Goal: Task Accomplishment & Management: Use online tool/utility

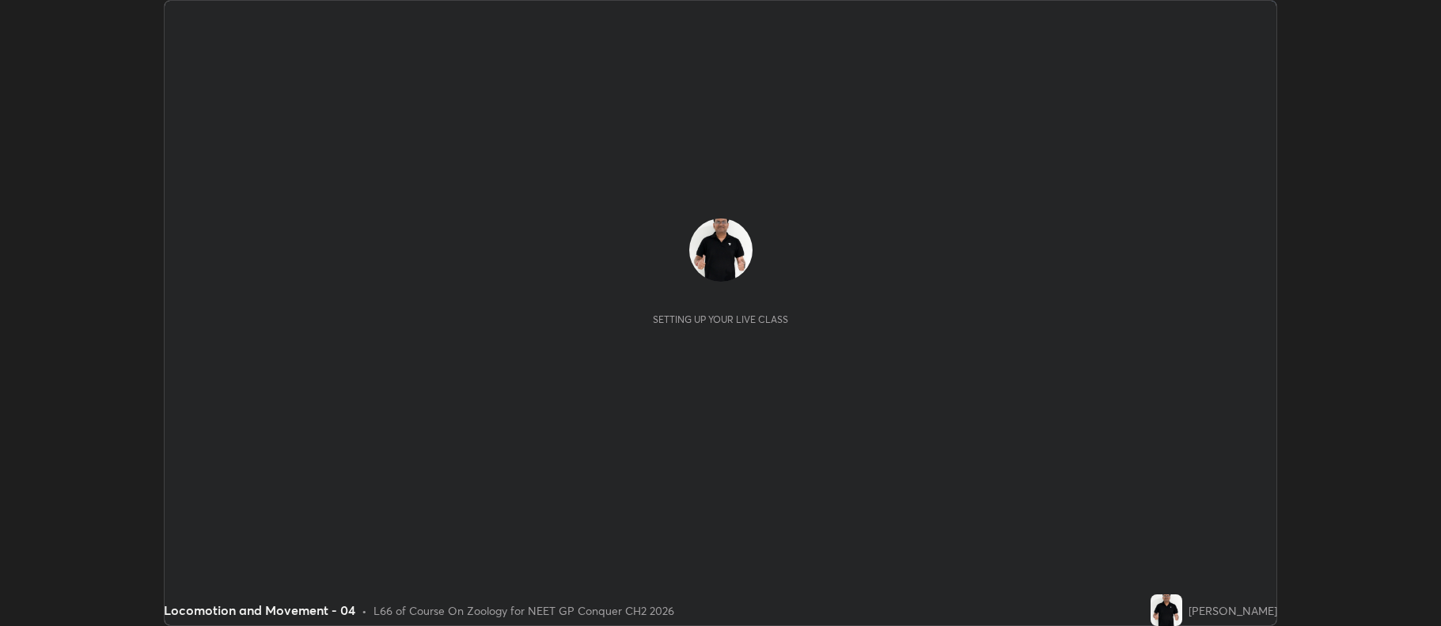
scroll to position [626, 1440]
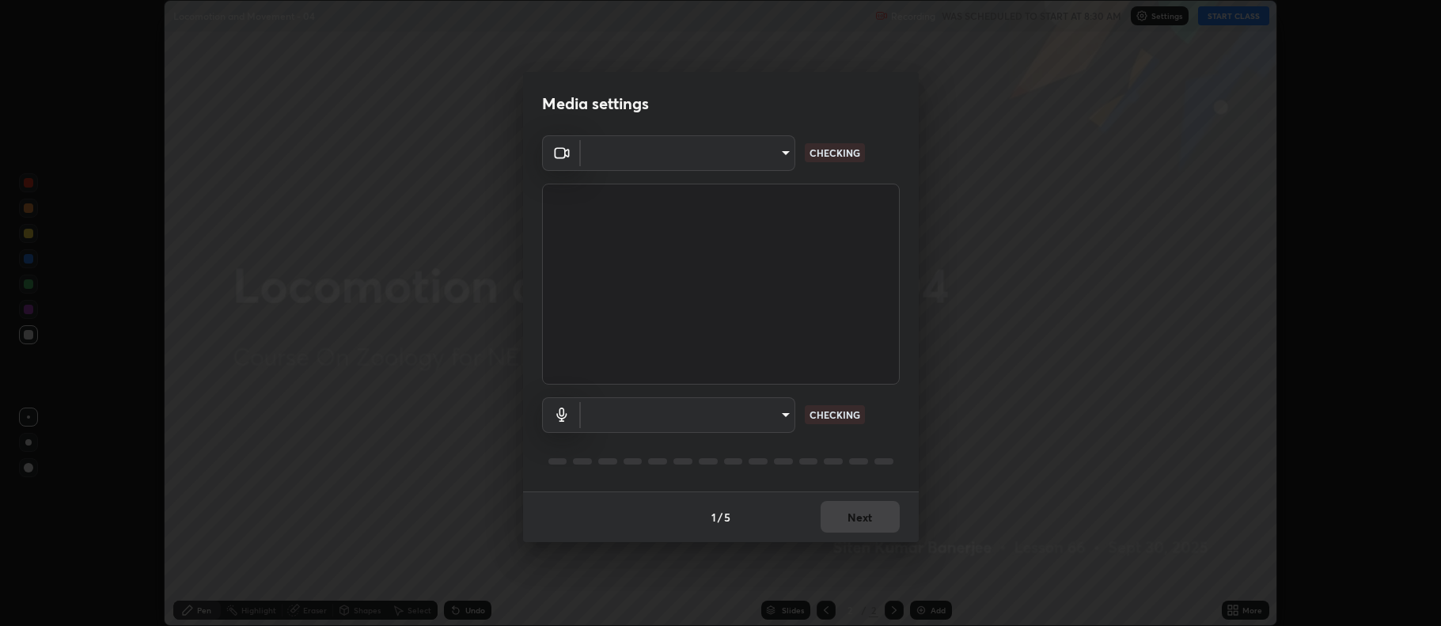
type input "5db75064d966c38022f0861f891c2b2deb8a9bf9a9a5a4ce251b0e0f2e365e36"
type input "default"
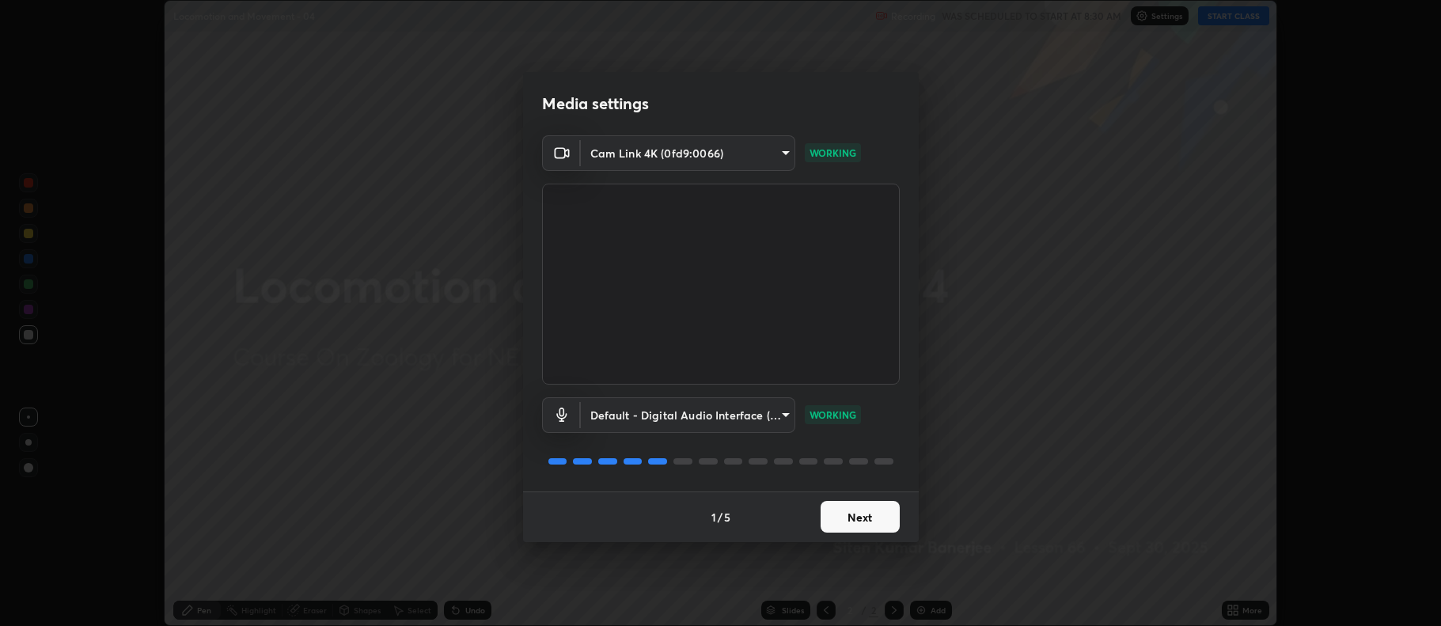
click at [859, 514] on button "Next" at bounding box center [860, 517] width 79 height 32
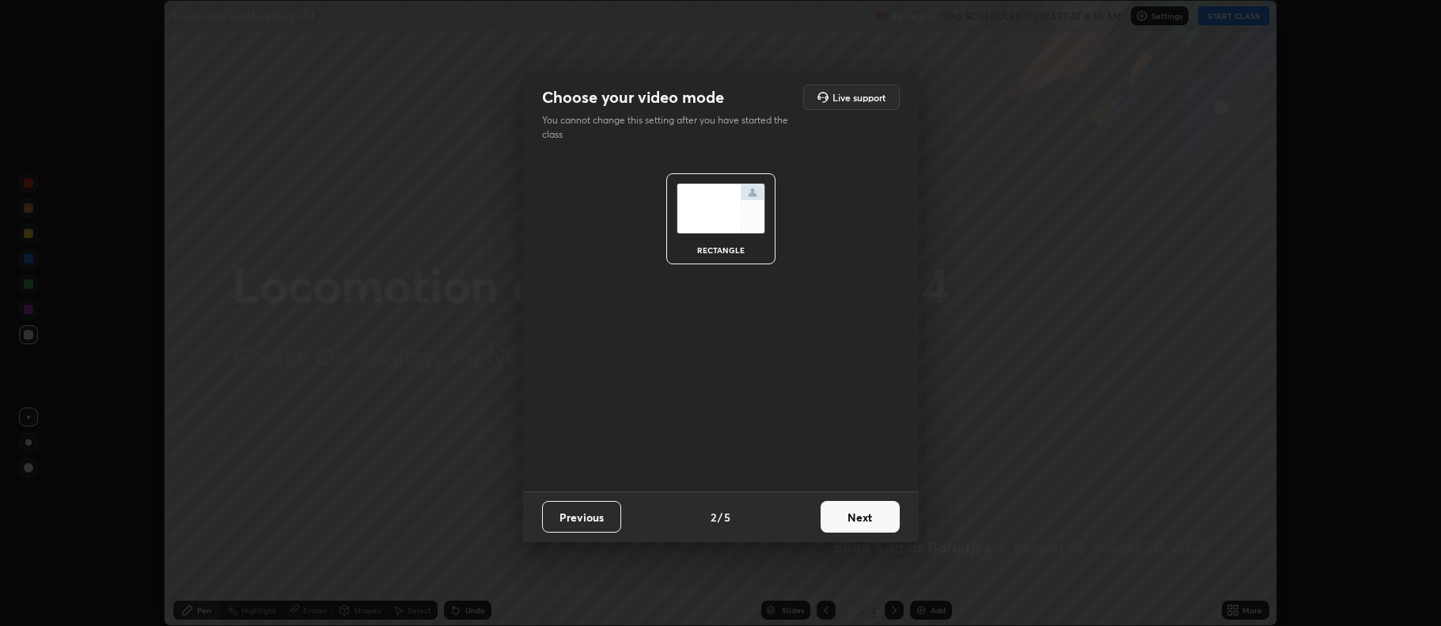
click at [862, 519] on button "Next" at bounding box center [860, 517] width 79 height 32
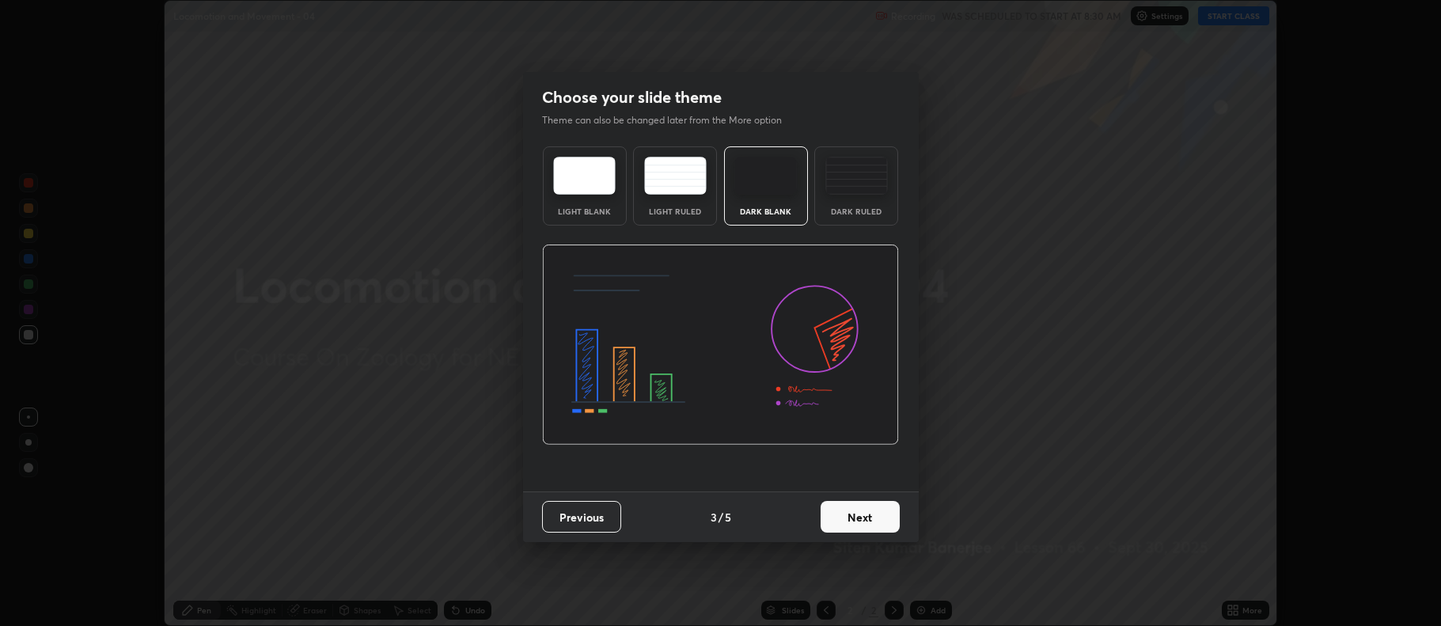
click at [862, 515] on button "Next" at bounding box center [860, 517] width 79 height 32
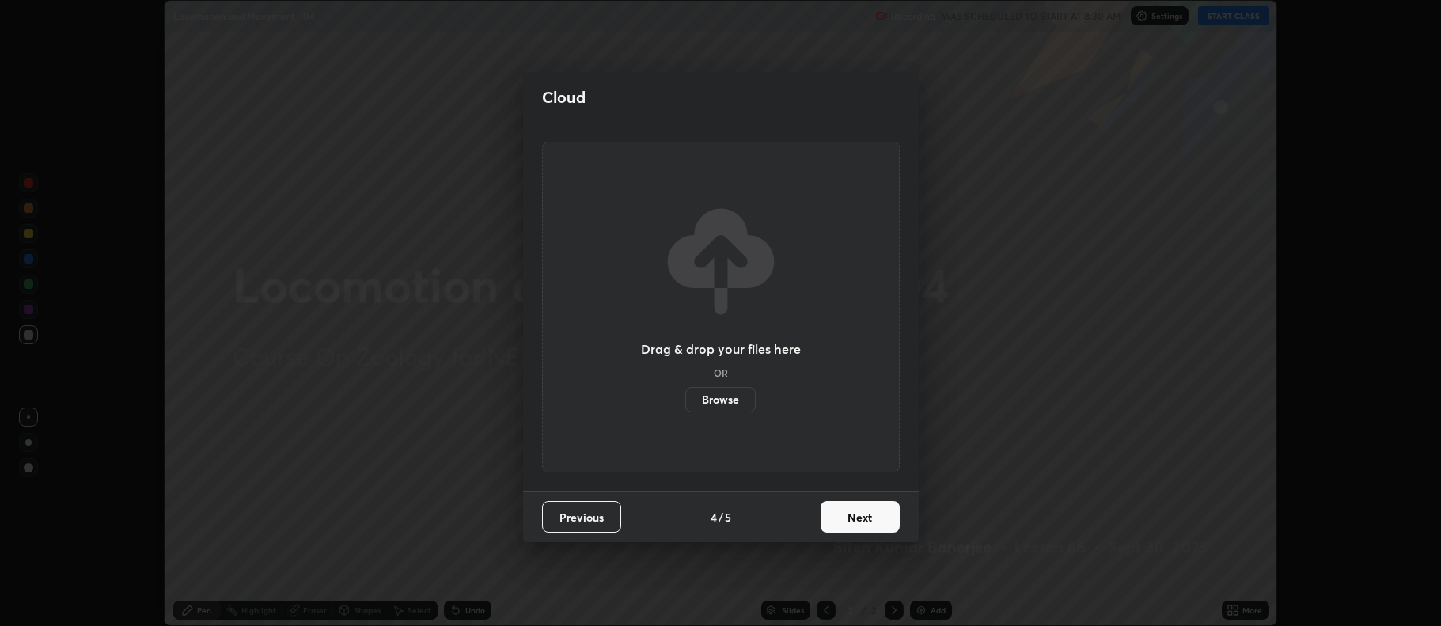
click at [863, 516] on button "Next" at bounding box center [860, 517] width 79 height 32
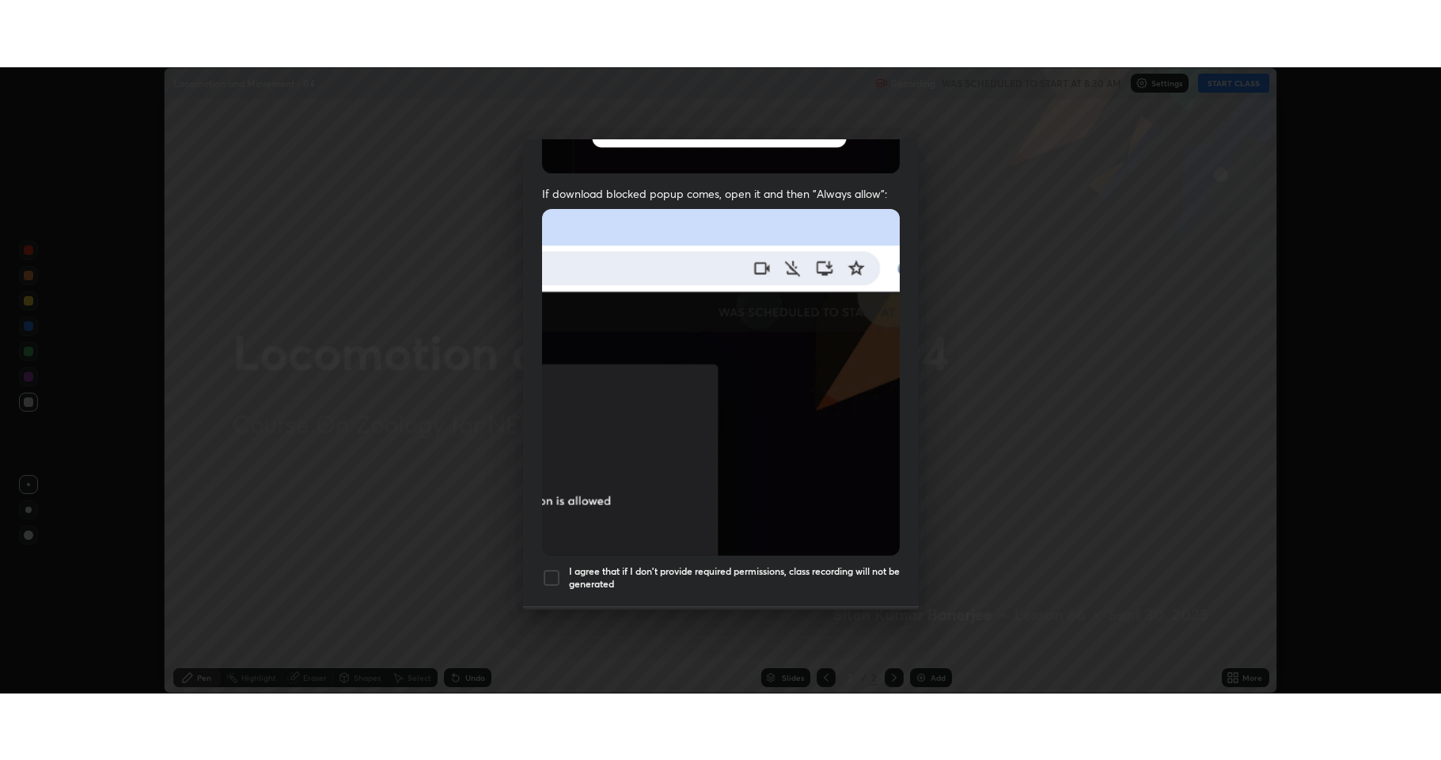
scroll to position [321, 0]
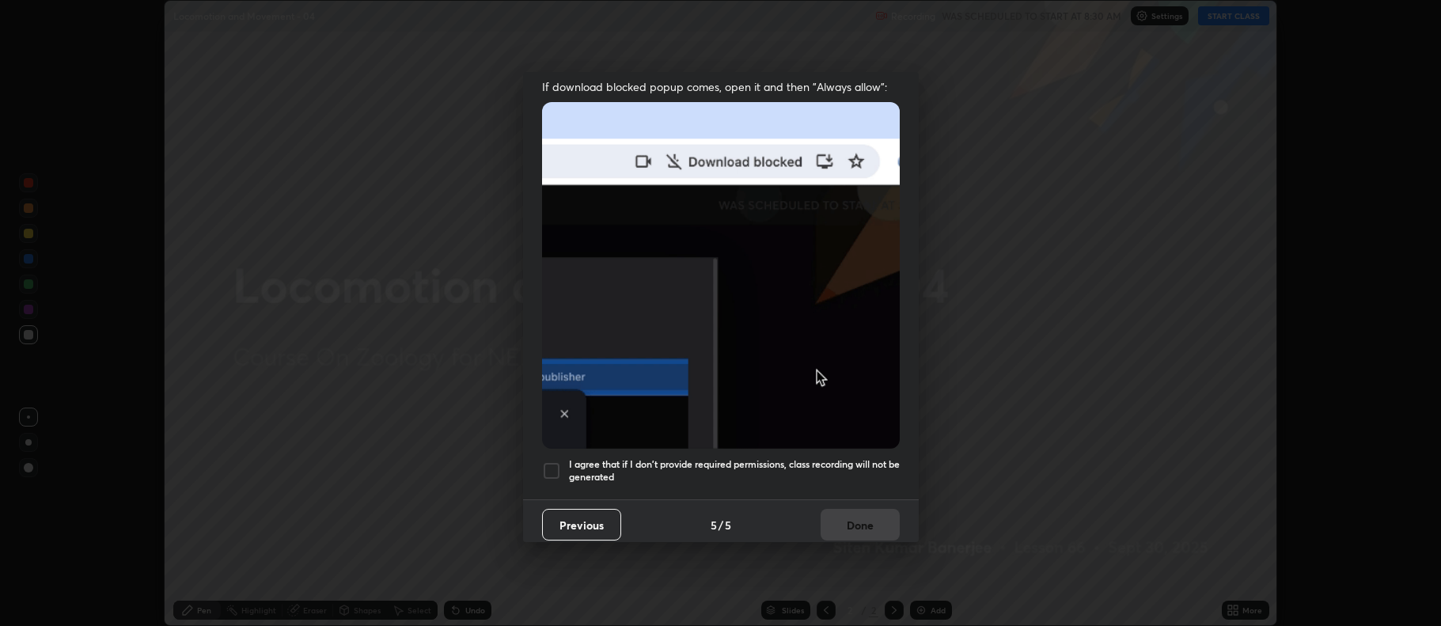
click at [549, 467] on div at bounding box center [551, 470] width 19 height 19
click at [856, 519] on button "Done" at bounding box center [860, 525] width 79 height 32
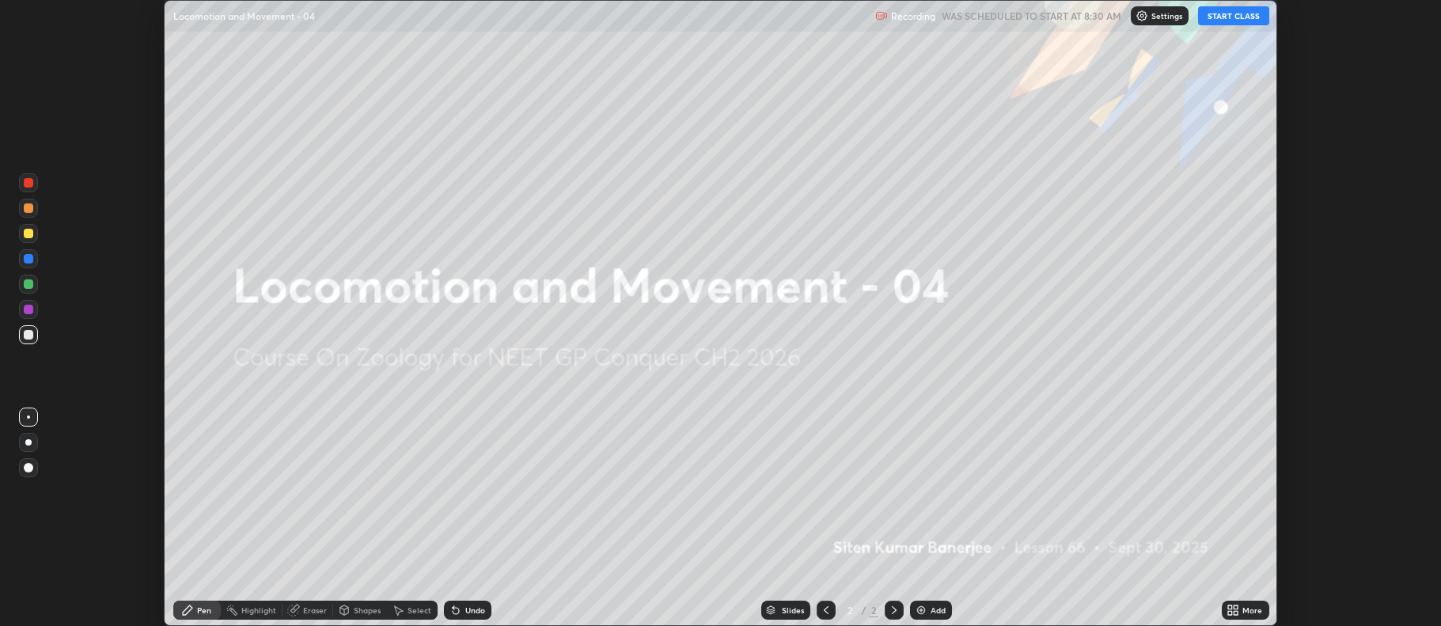
click at [1239, 13] on button "START CLASS" at bounding box center [1233, 15] width 71 height 19
click at [1236, 613] on icon at bounding box center [1237, 613] width 4 height 4
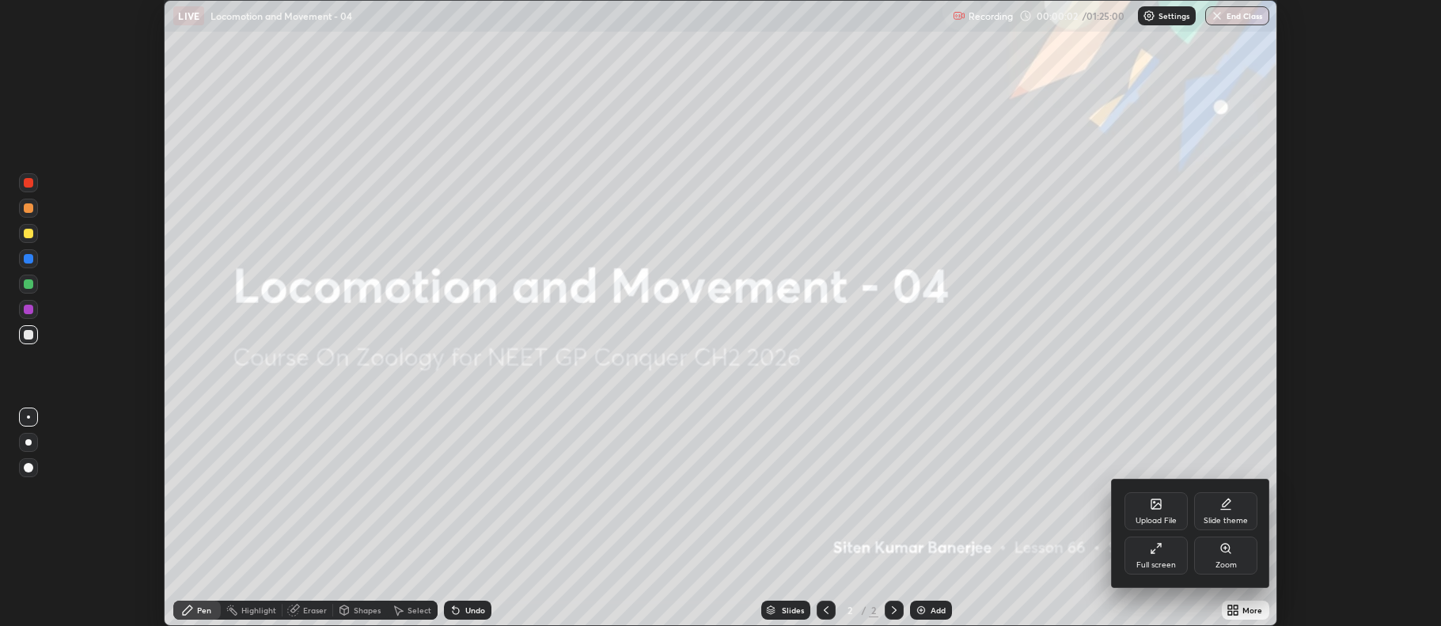
click at [1151, 556] on div "Full screen" at bounding box center [1156, 556] width 63 height 38
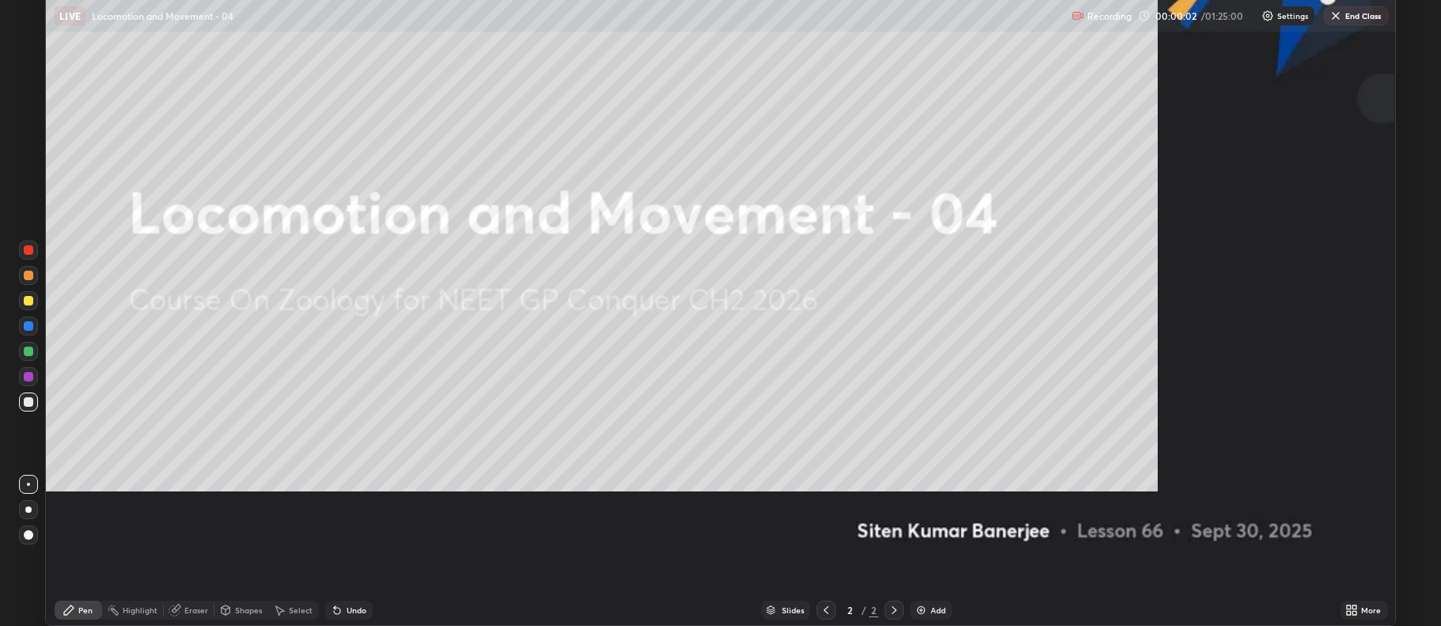
scroll to position [760, 1441]
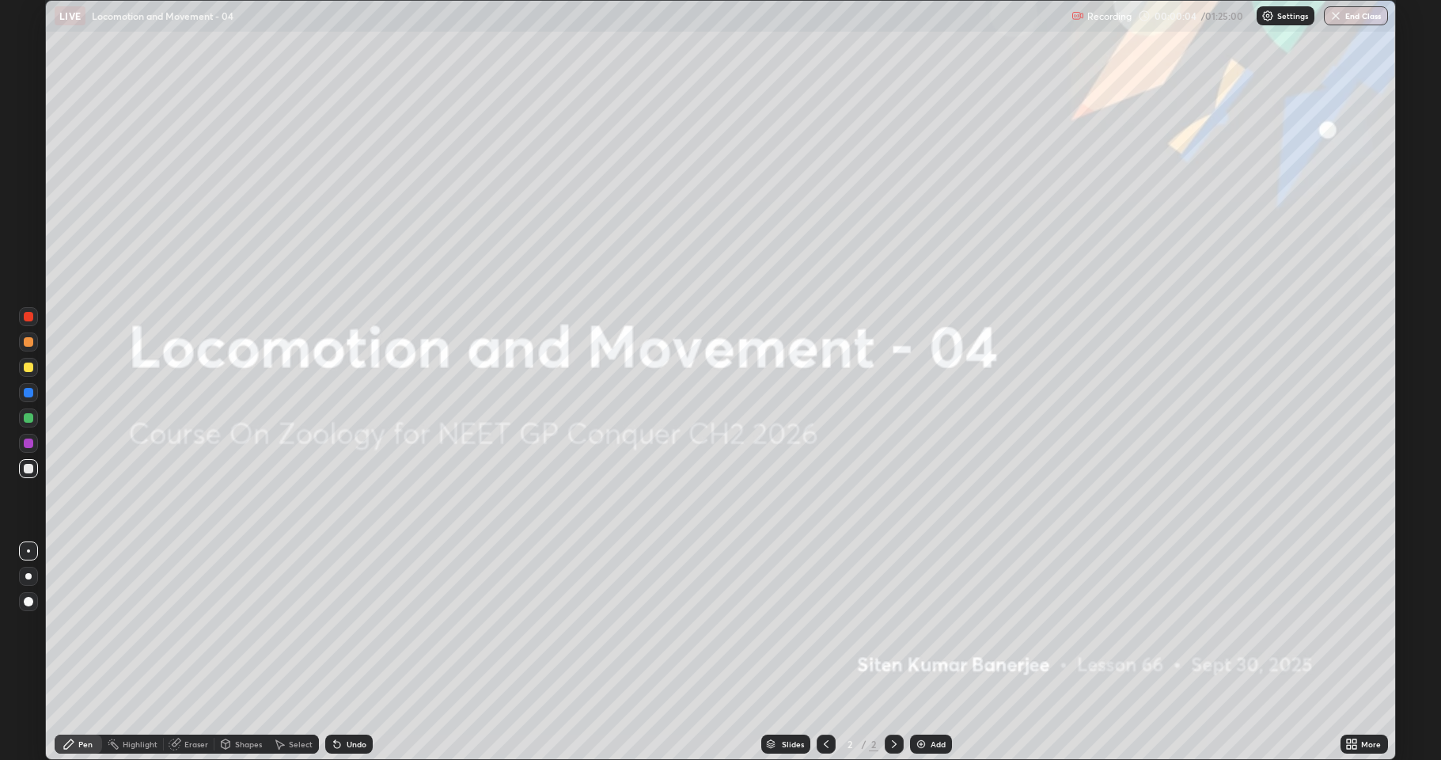
click at [933, 625] on div "Add" at bounding box center [938, 744] width 15 height 8
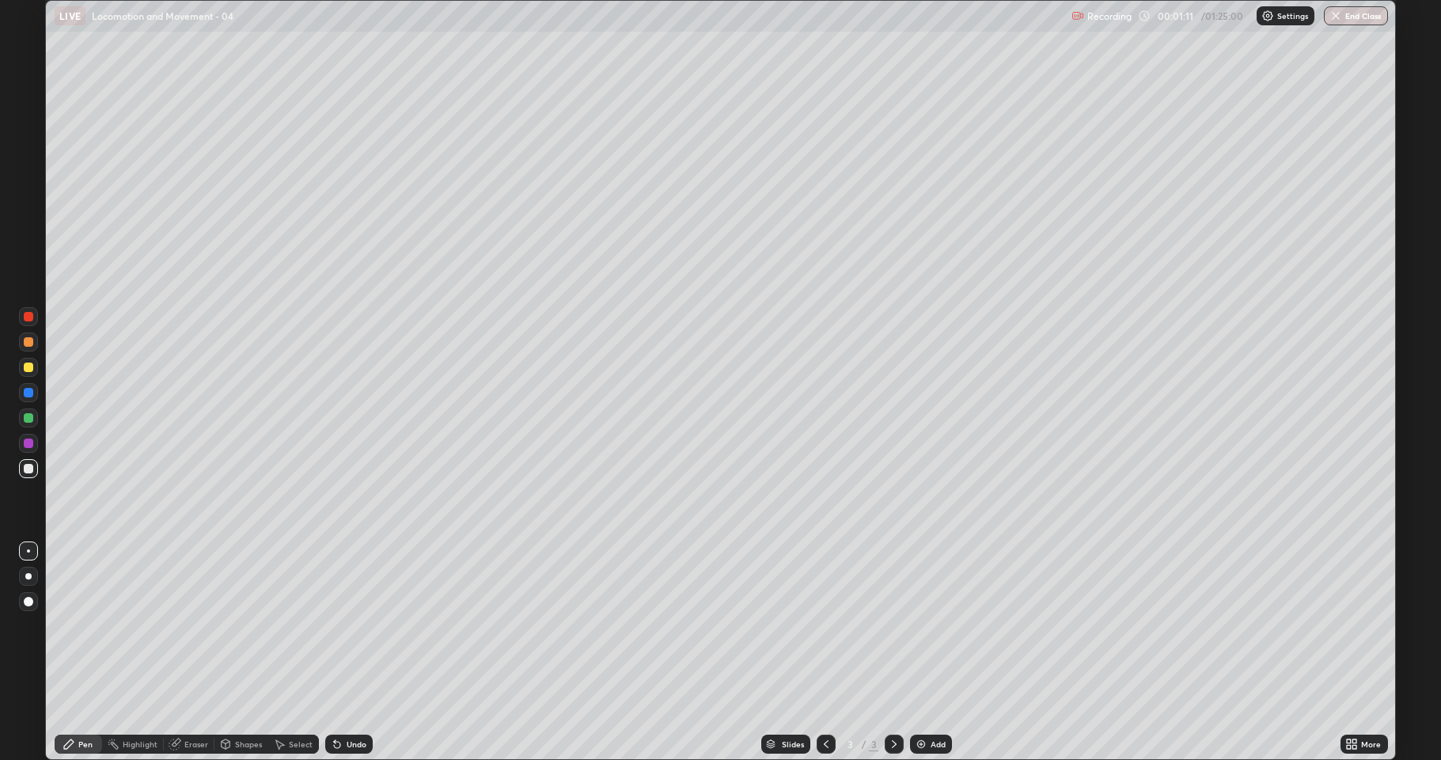
click at [28, 365] on div at bounding box center [28, 366] width 9 height 9
click at [30, 468] on div at bounding box center [28, 468] width 9 height 9
click at [31, 370] on div at bounding box center [28, 366] width 9 height 9
click at [29, 467] on div at bounding box center [28, 468] width 9 height 9
click at [26, 417] on div at bounding box center [28, 417] width 9 height 9
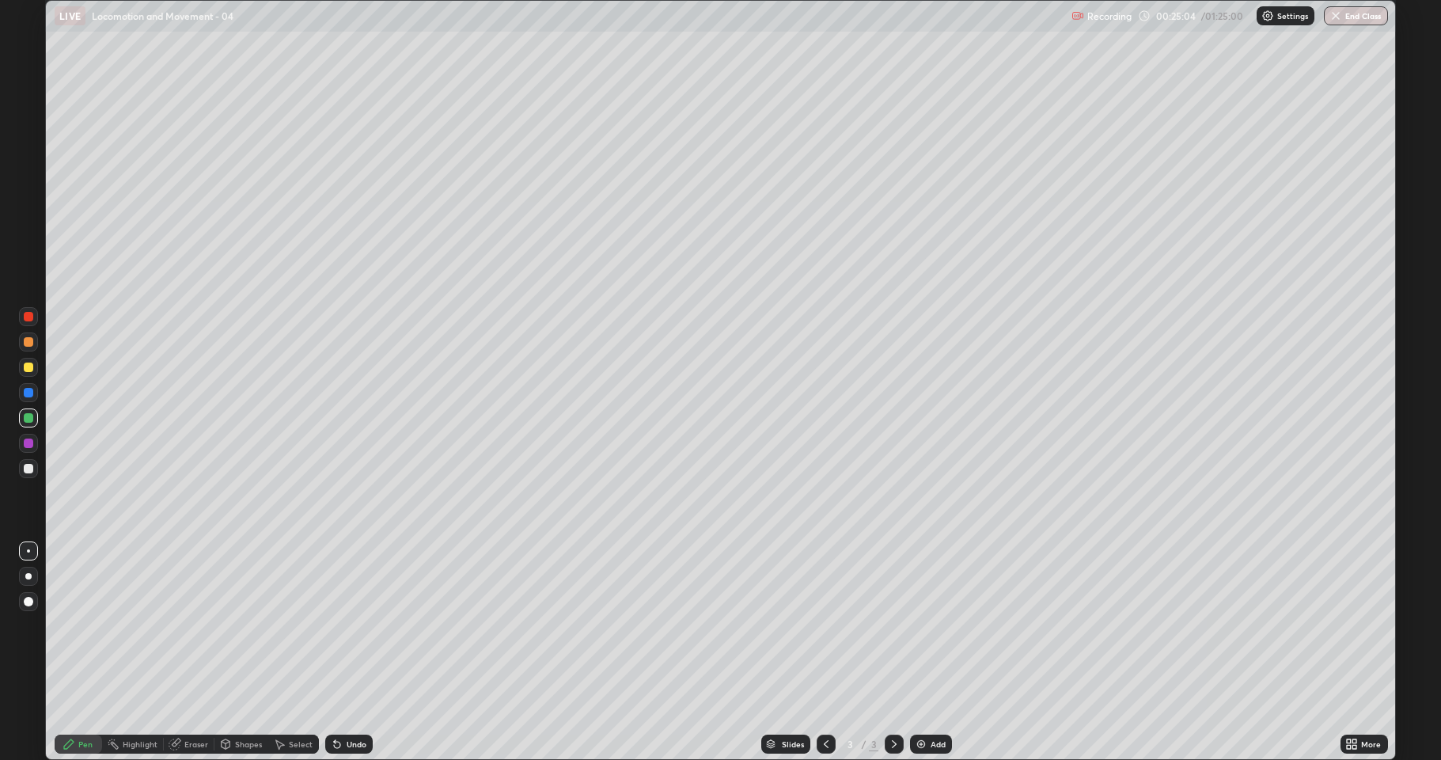
click at [931, 625] on div "Add" at bounding box center [938, 744] width 15 height 8
click at [30, 366] on div at bounding box center [28, 366] width 9 height 9
click at [28, 472] on div at bounding box center [28, 468] width 9 height 9
click at [29, 418] on div at bounding box center [28, 417] width 9 height 9
click at [938, 625] on div "Add" at bounding box center [938, 744] width 15 height 8
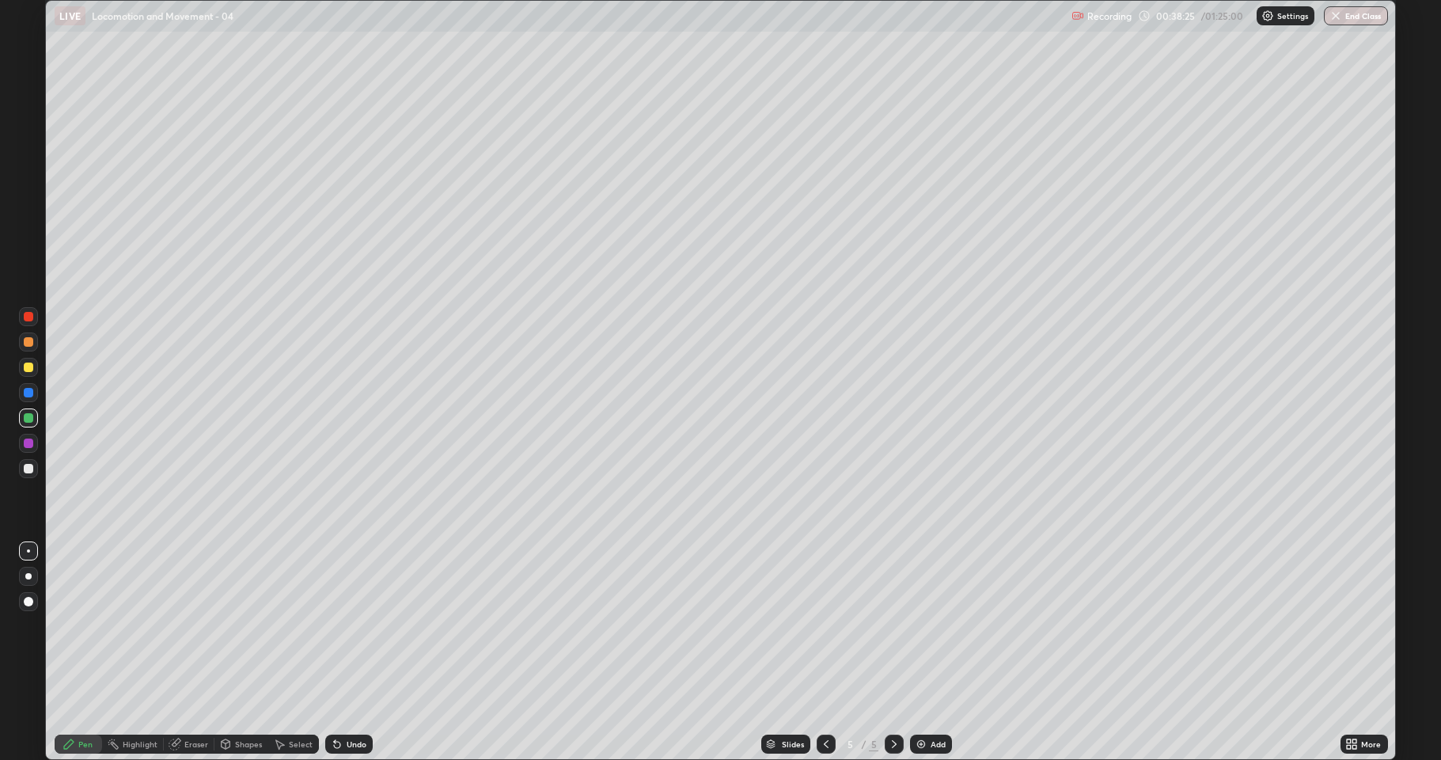
click at [23, 370] on div at bounding box center [28, 367] width 19 height 19
click at [27, 365] on div at bounding box center [28, 366] width 9 height 9
click at [27, 415] on div at bounding box center [28, 417] width 9 height 9
click at [27, 473] on div at bounding box center [28, 468] width 19 height 19
click at [1007, 625] on div "Slides 5 / 5 Add" at bounding box center [857, 744] width 968 height 32
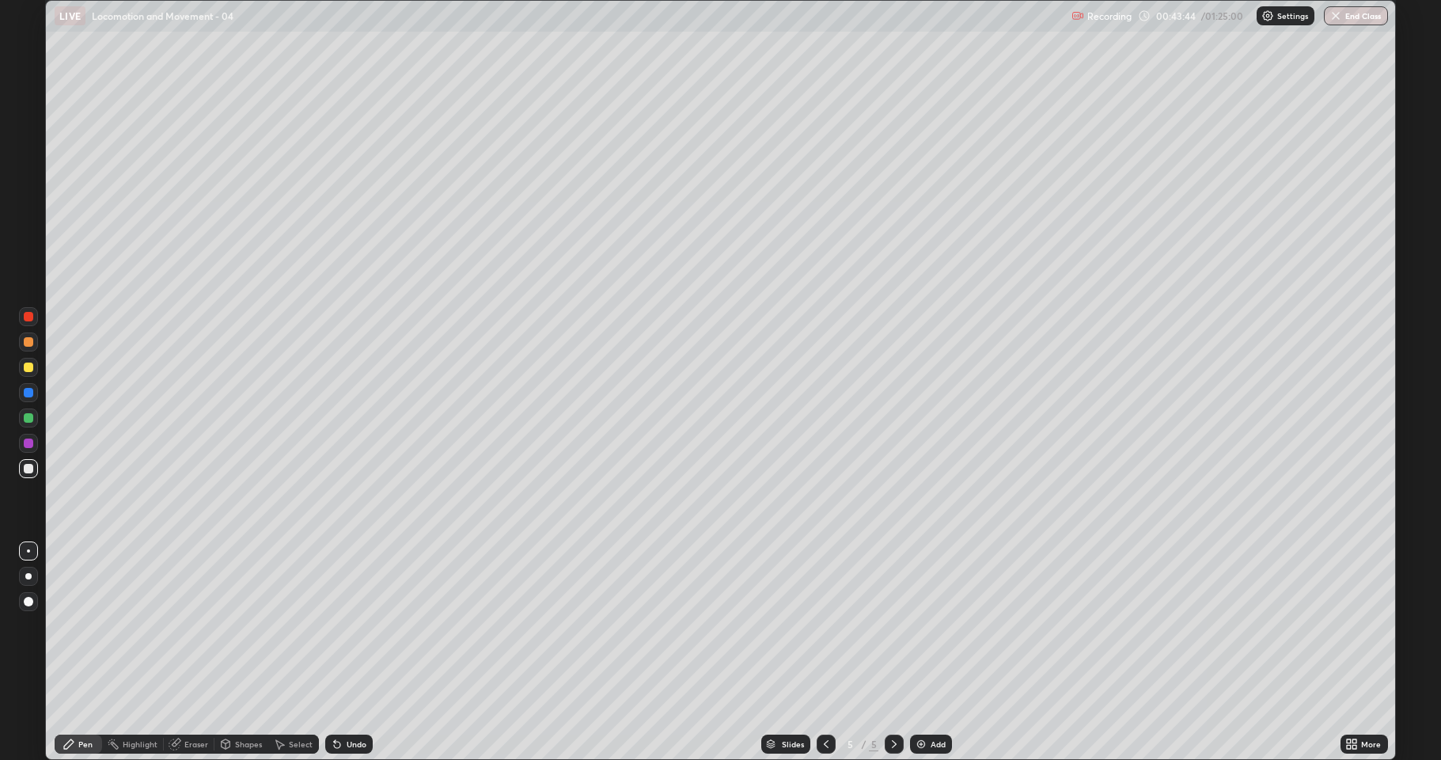
click at [28, 366] on div at bounding box center [28, 366] width 9 height 9
click at [931, 625] on div "Add" at bounding box center [938, 744] width 15 height 8
click at [827, 625] on icon at bounding box center [826, 744] width 13 height 13
click at [894, 625] on icon at bounding box center [894, 744] width 13 height 13
click at [31, 472] on div at bounding box center [28, 468] width 9 height 9
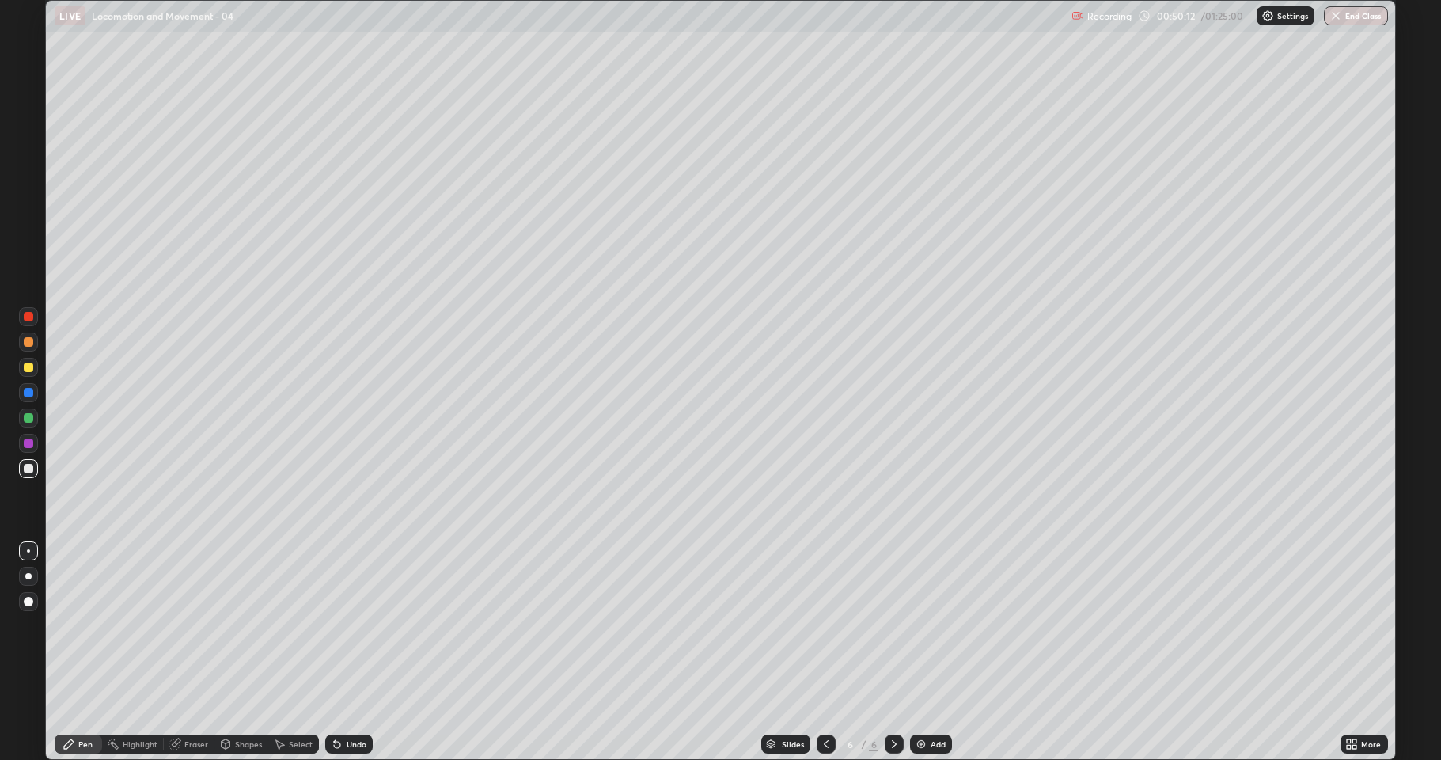
click at [29, 372] on div at bounding box center [28, 367] width 19 height 19
click at [26, 465] on div at bounding box center [28, 468] width 9 height 9
click at [26, 370] on div at bounding box center [28, 366] width 9 height 9
click at [28, 415] on div at bounding box center [28, 417] width 9 height 9
click at [1353, 625] on icon at bounding box center [1355, 741] width 4 height 4
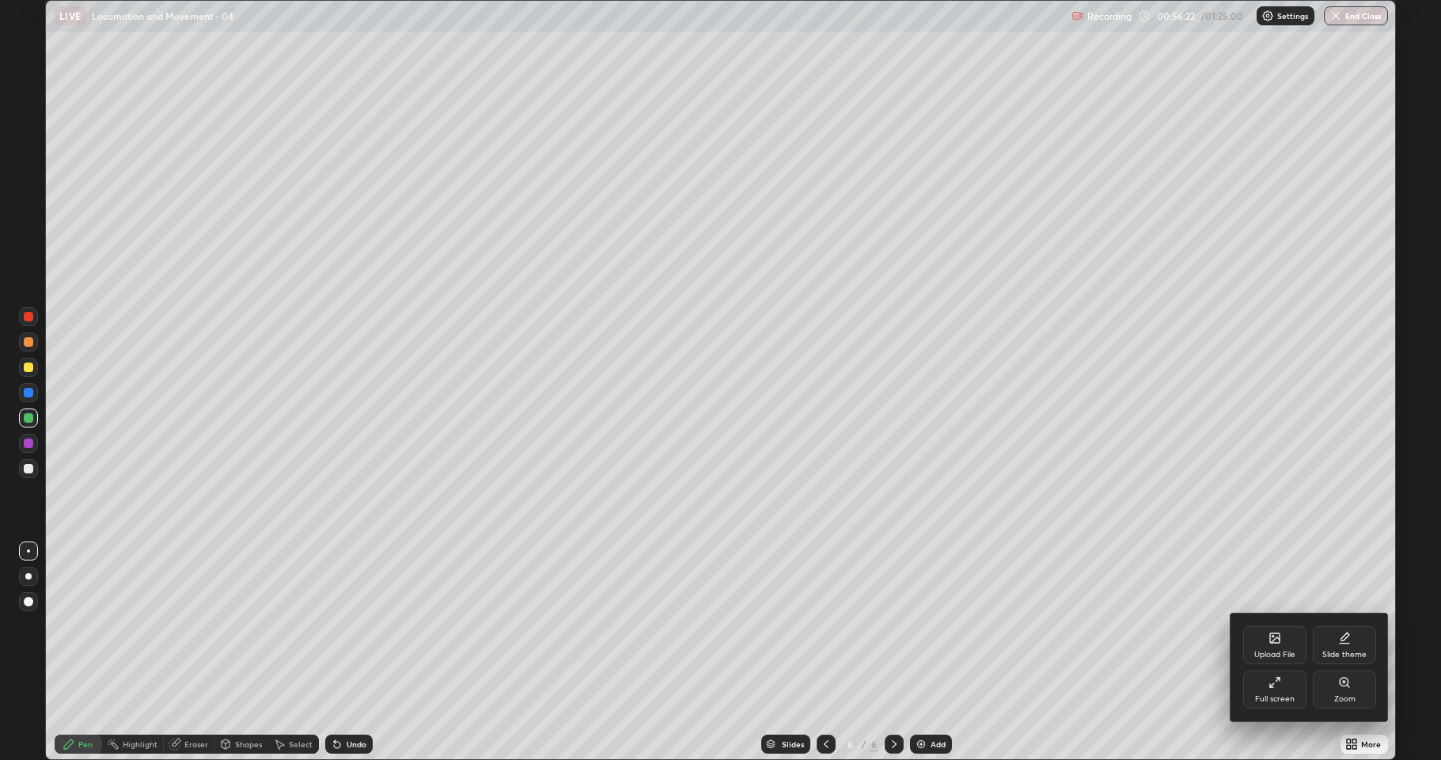
click at [1281, 625] on div "Full screen" at bounding box center [1275, 699] width 40 height 8
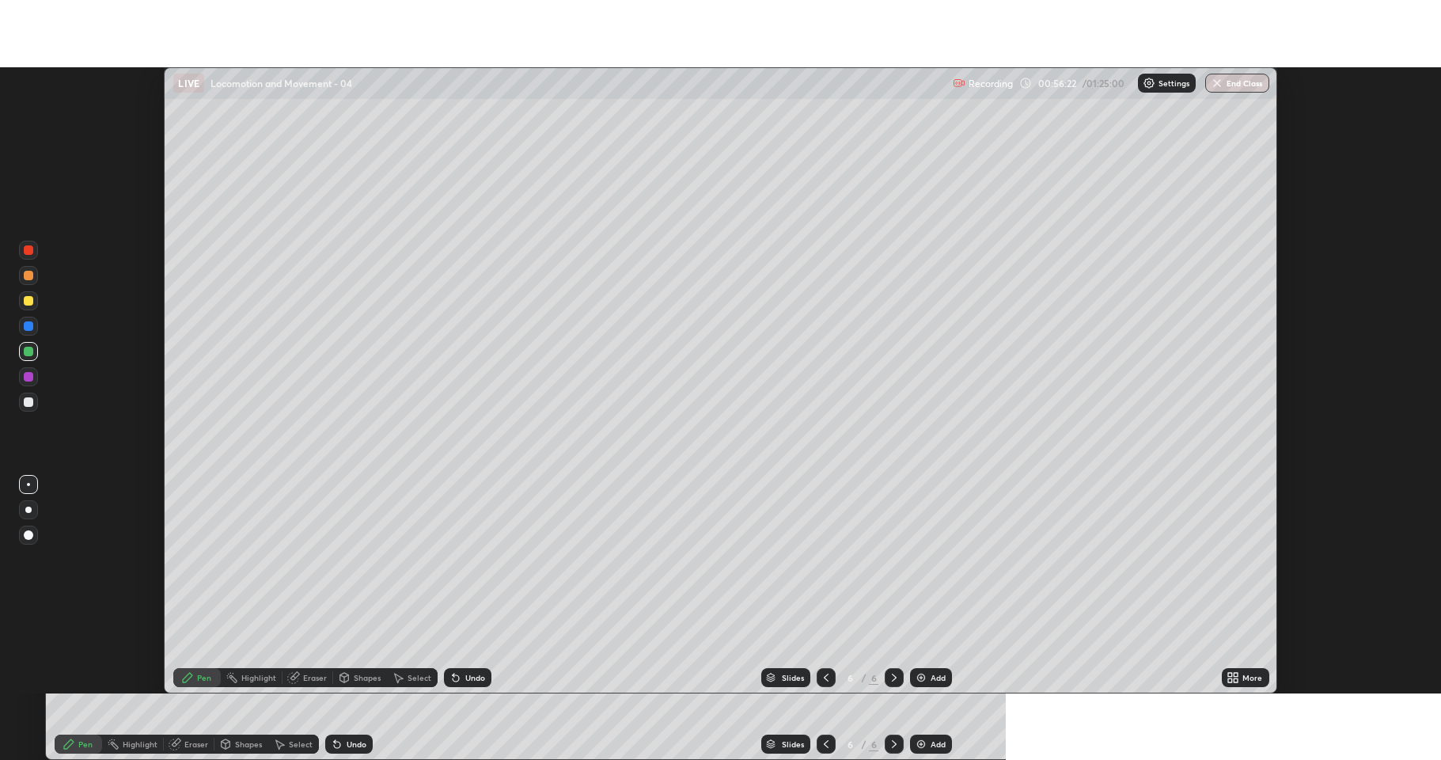
scroll to position [78514, 77699]
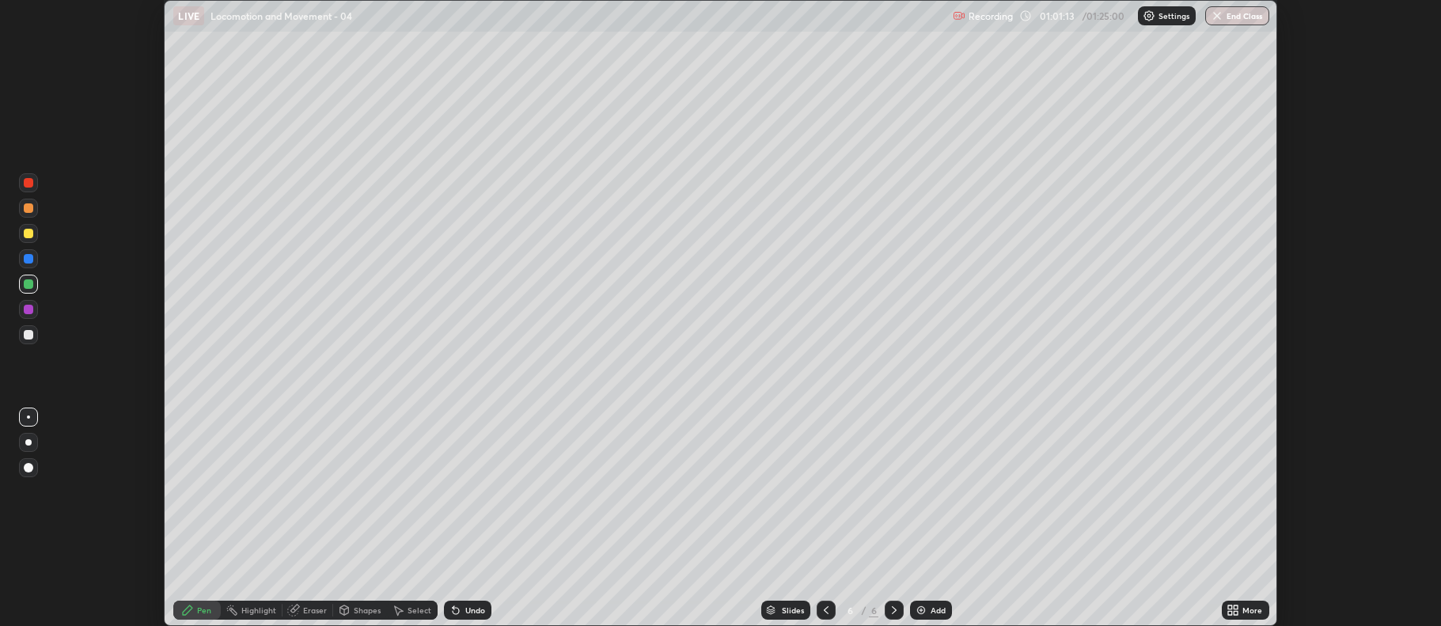
click at [28, 312] on div at bounding box center [28, 309] width 9 height 9
click at [28, 332] on div at bounding box center [28, 334] width 9 height 9
click at [935, 611] on div "Add" at bounding box center [938, 610] width 15 height 8
click at [28, 237] on div at bounding box center [28, 233] width 9 height 9
click at [28, 282] on div at bounding box center [28, 283] width 9 height 9
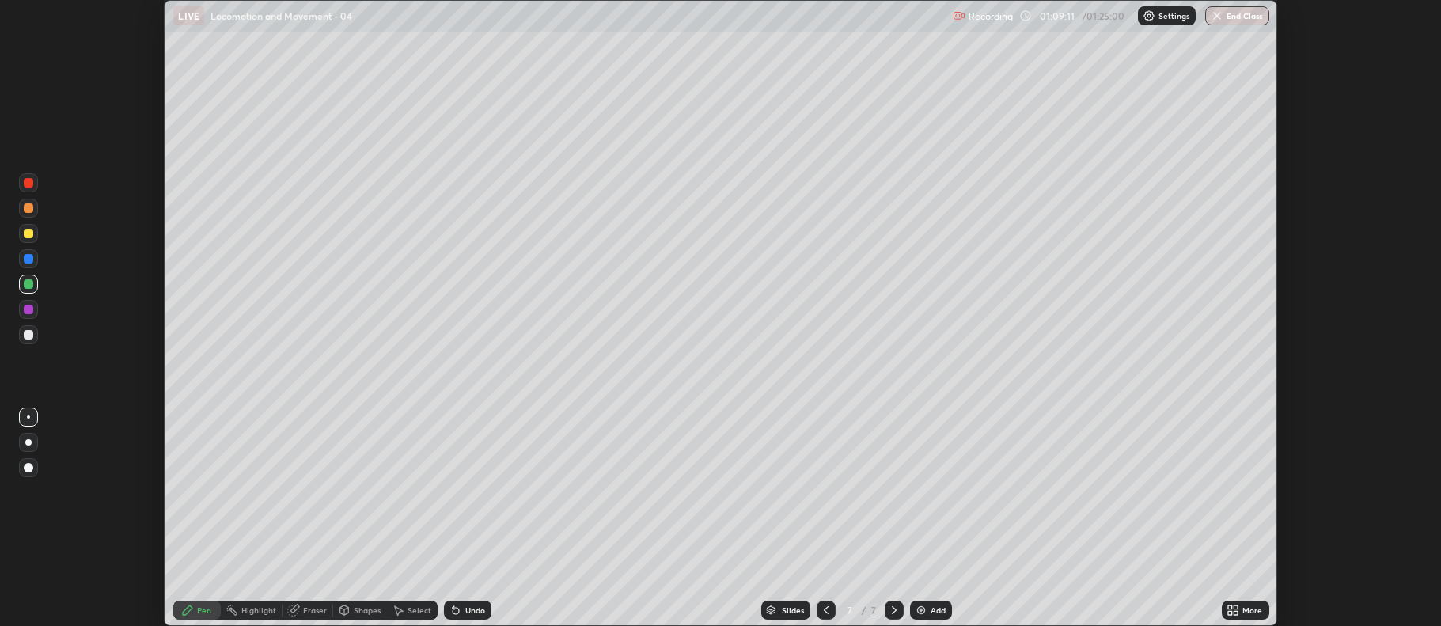
click at [1242, 610] on div "More" at bounding box center [1245, 610] width 47 height 19
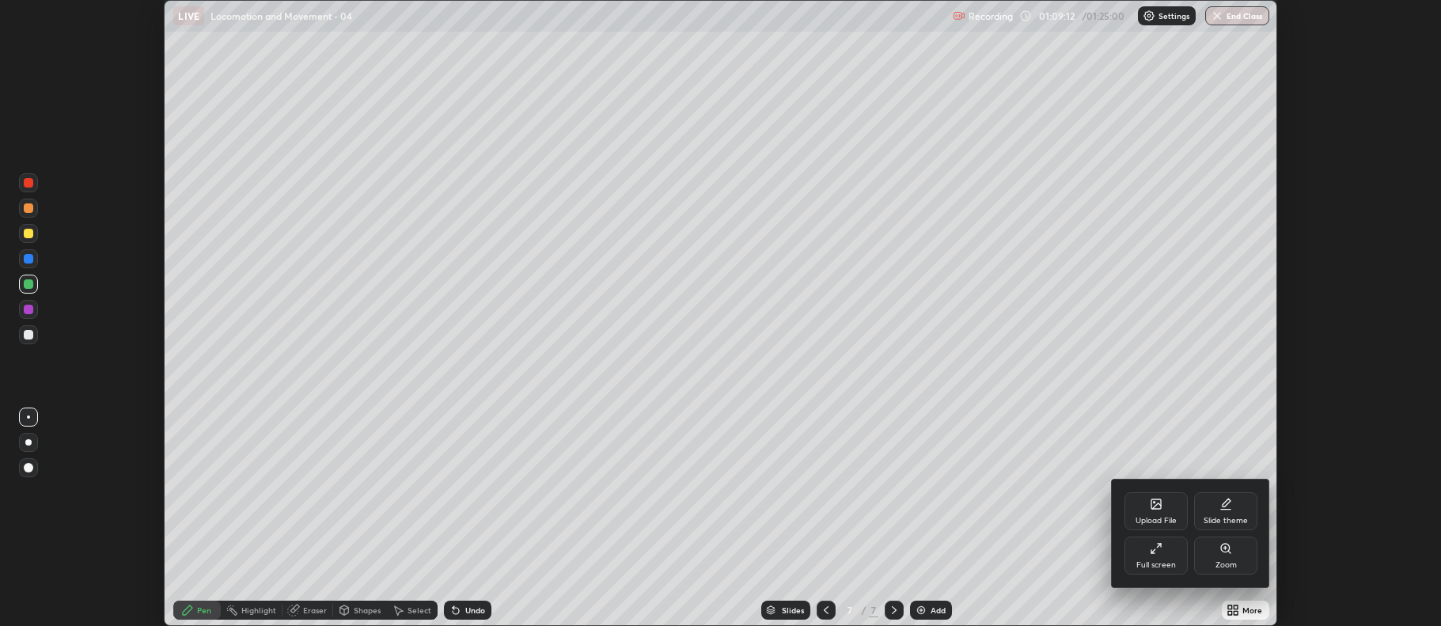
click at [1159, 563] on div "Full screen" at bounding box center [1156, 565] width 40 height 8
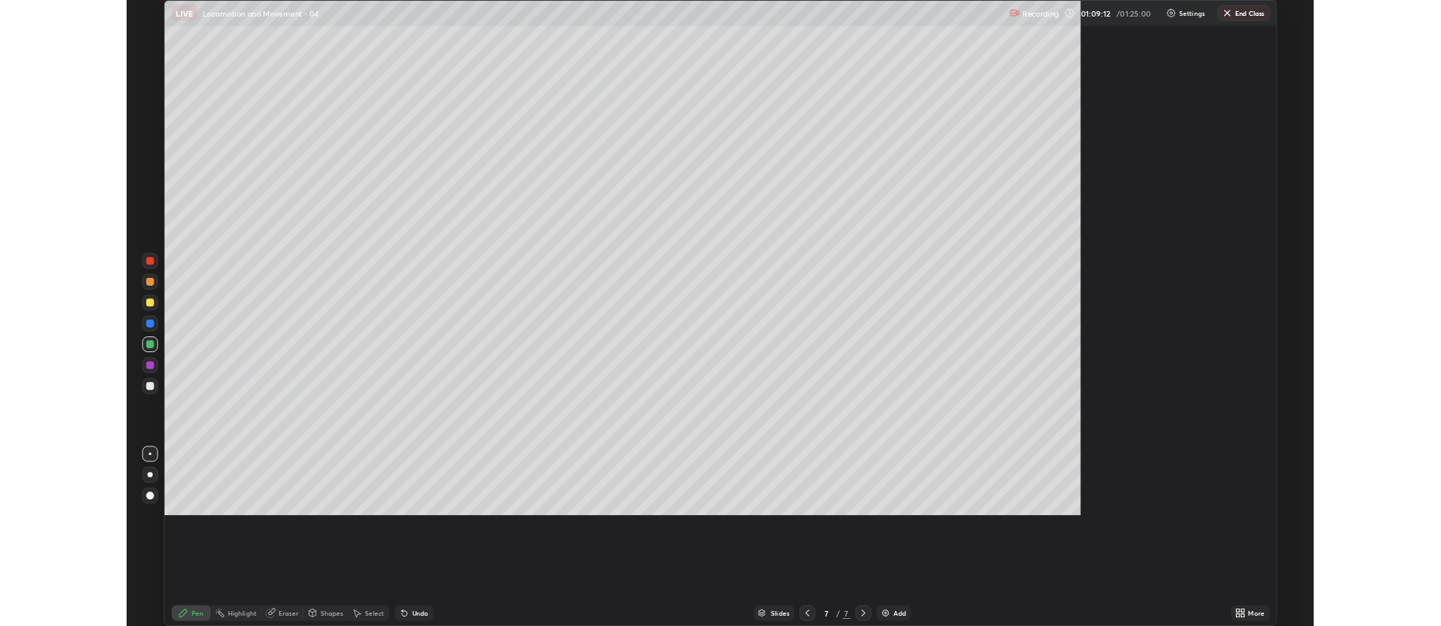
scroll to position [760, 1441]
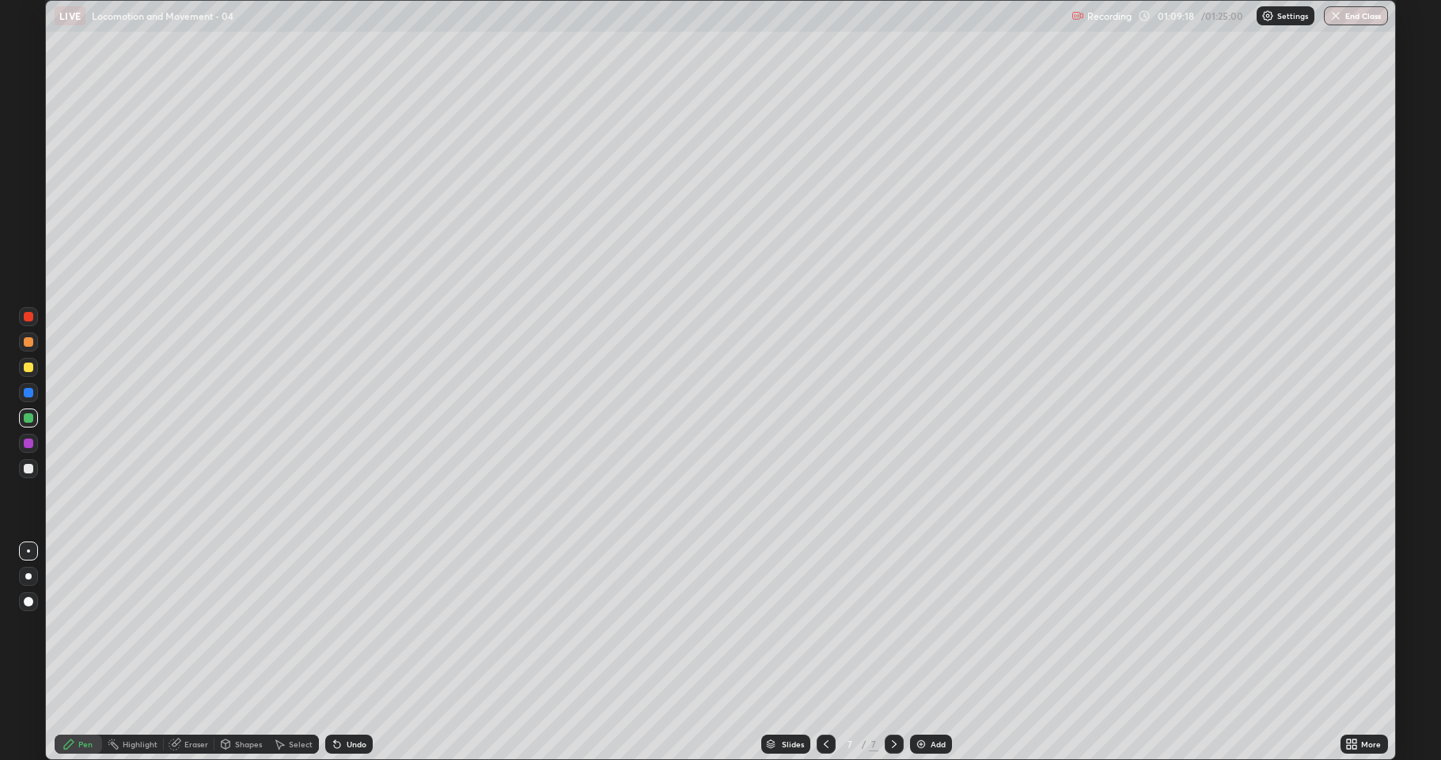
click at [248, 625] on div "Shapes" at bounding box center [241, 743] width 54 height 19
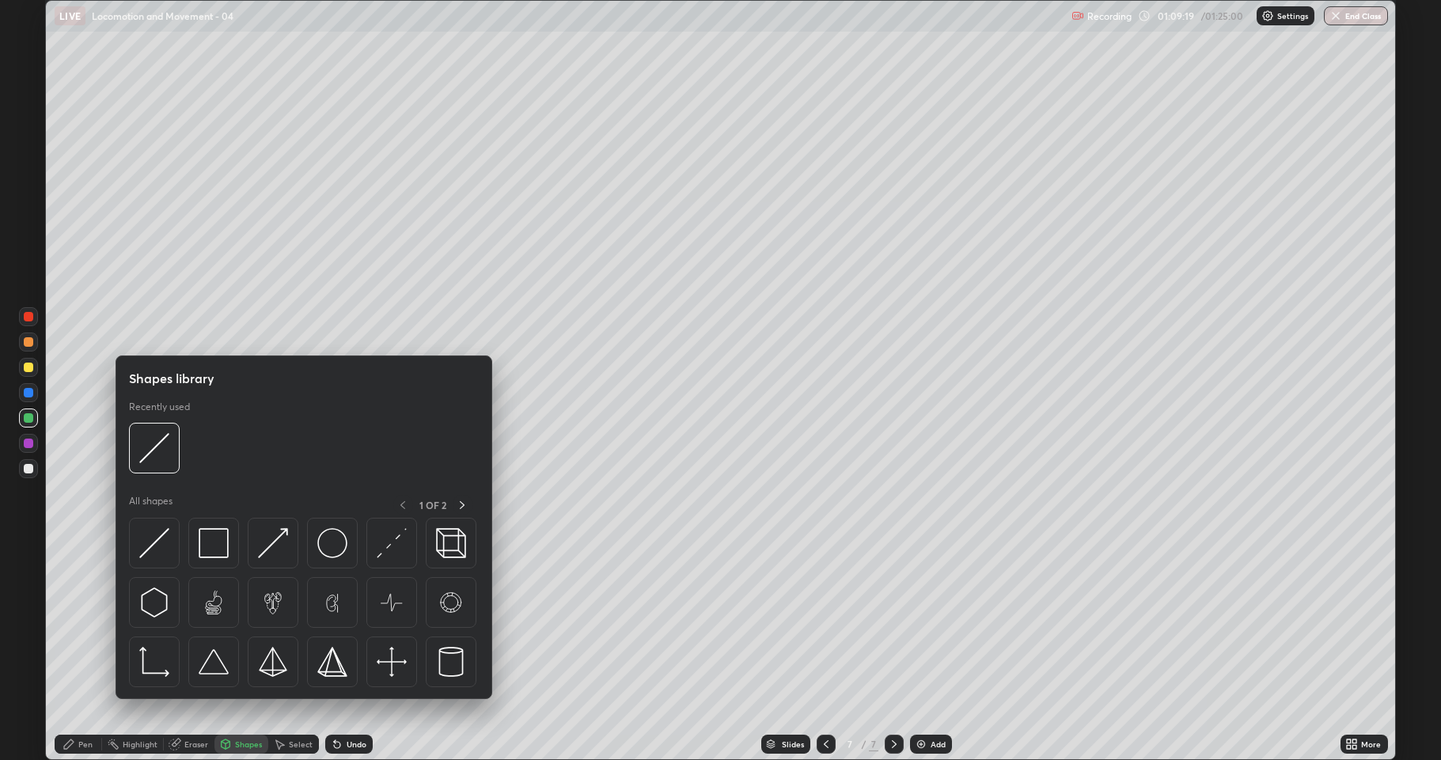
click at [189, 625] on div "Eraser" at bounding box center [196, 744] width 24 height 8
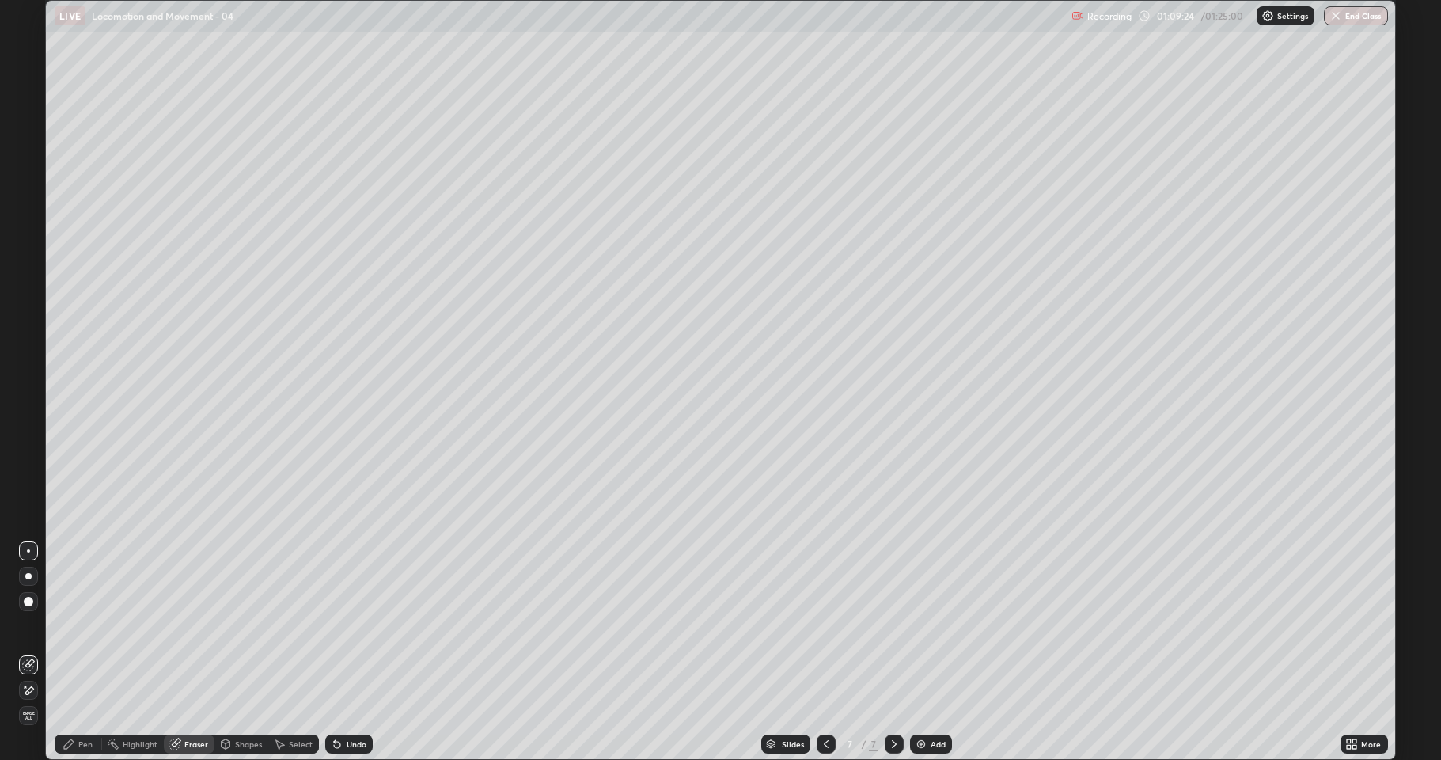
click at [89, 625] on div "Pen" at bounding box center [78, 743] width 47 height 19
click at [28, 423] on div at bounding box center [28, 417] width 19 height 19
click at [188, 625] on div "Eraser" at bounding box center [189, 743] width 51 height 19
click at [87, 625] on div "Pen" at bounding box center [78, 743] width 47 height 19
click at [23, 465] on div at bounding box center [28, 468] width 19 height 19
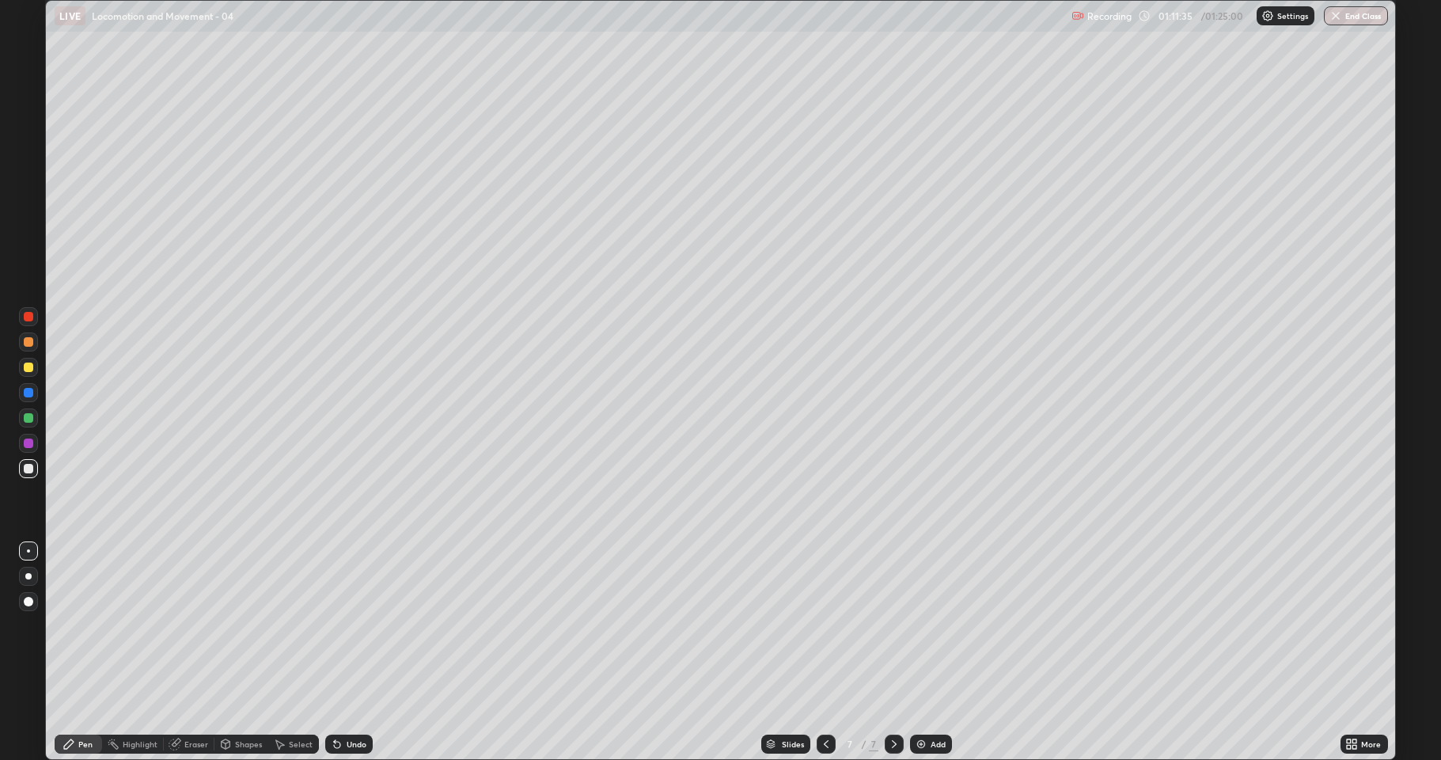
click at [1351, 625] on icon at bounding box center [1349, 747] width 4 height 4
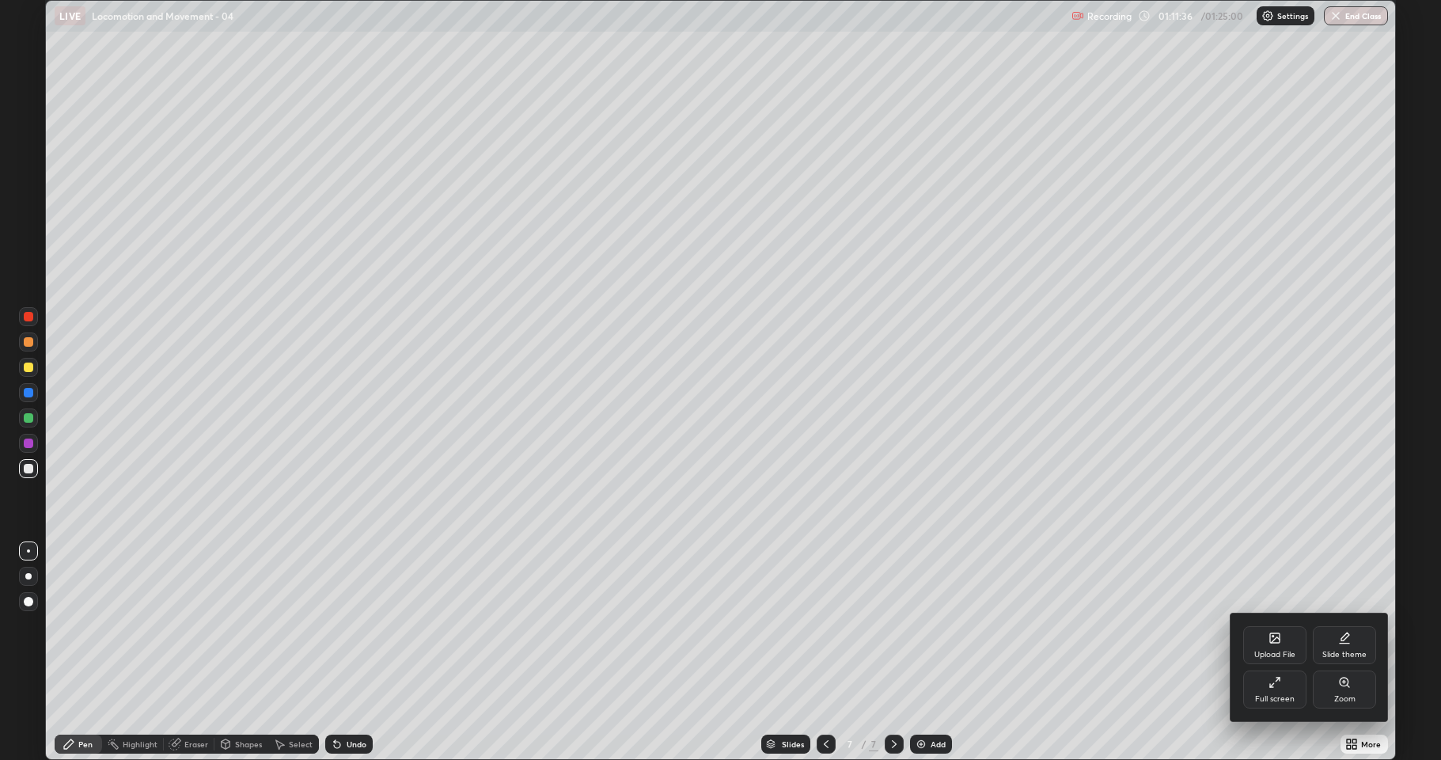
click at [1268, 625] on div "Full screen" at bounding box center [1274, 689] width 63 height 38
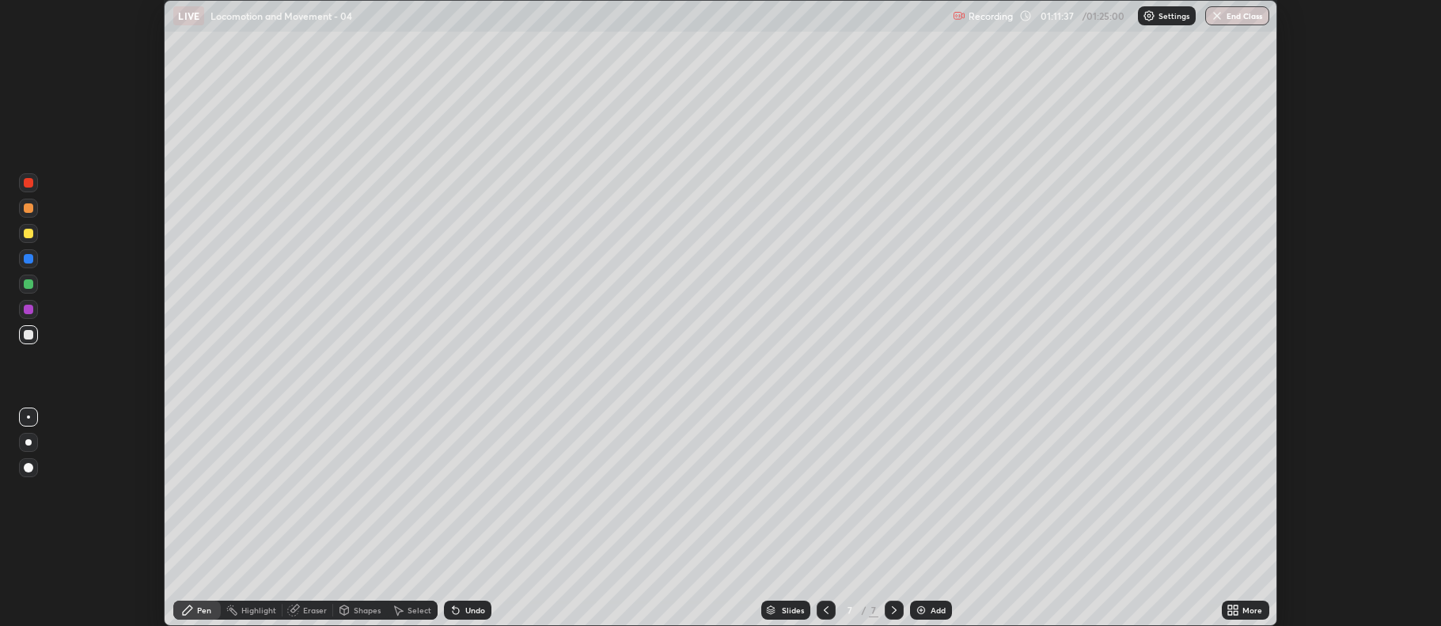
scroll to position [78514, 77699]
click at [311, 609] on div "Eraser" at bounding box center [315, 610] width 24 height 8
click at [195, 609] on div "Pen" at bounding box center [196, 610] width 47 height 19
click at [25, 230] on div at bounding box center [28, 233] width 9 height 9
click at [308, 608] on div "Eraser" at bounding box center [315, 610] width 24 height 8
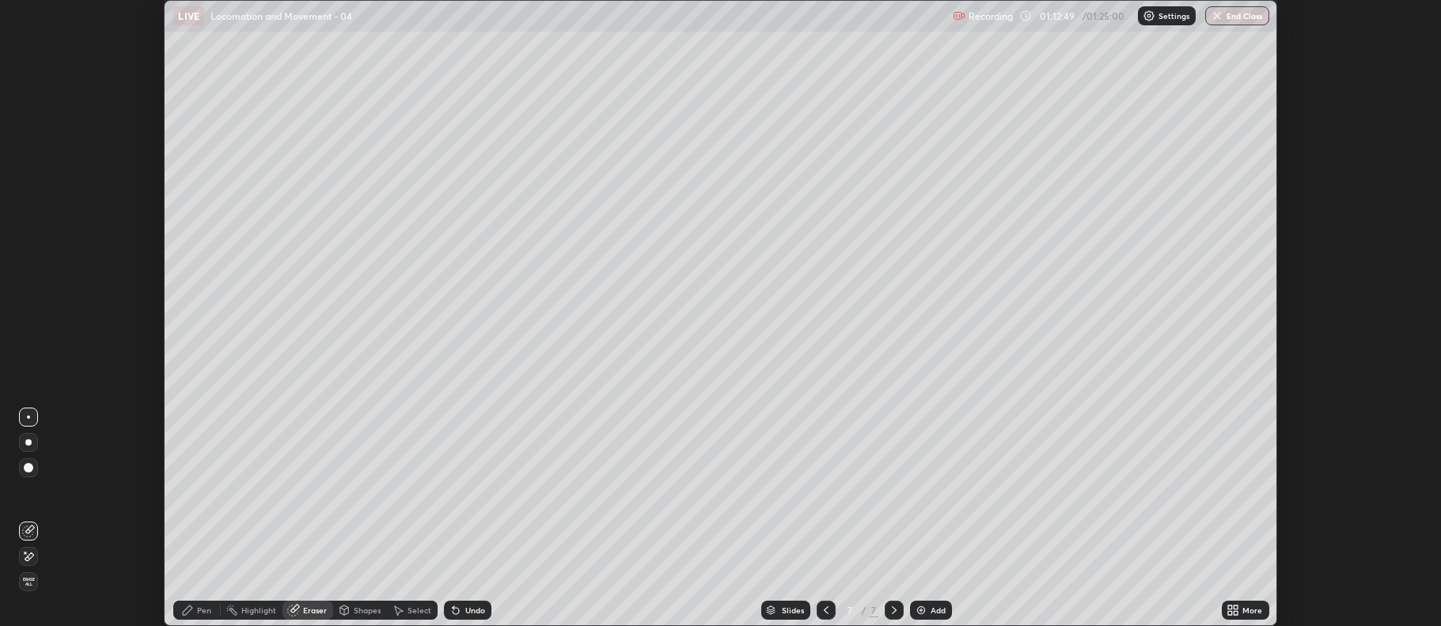
click at [207, 609] on div "Pen" at bounding box center [204, 610] width 14 height 8
click at [24, 335] on div at bounding box center [28, 334] width 9 height 9
click at [928, 610] on div "Add" at bounding box center [931, 610] width 42 height 19
click at [311, 609] on div "Eraser" at bounding box center [315, 610] width 24 height 8
click at [206, 614] on div "Pen" at bounding box center [204, 610] width 14 height 8
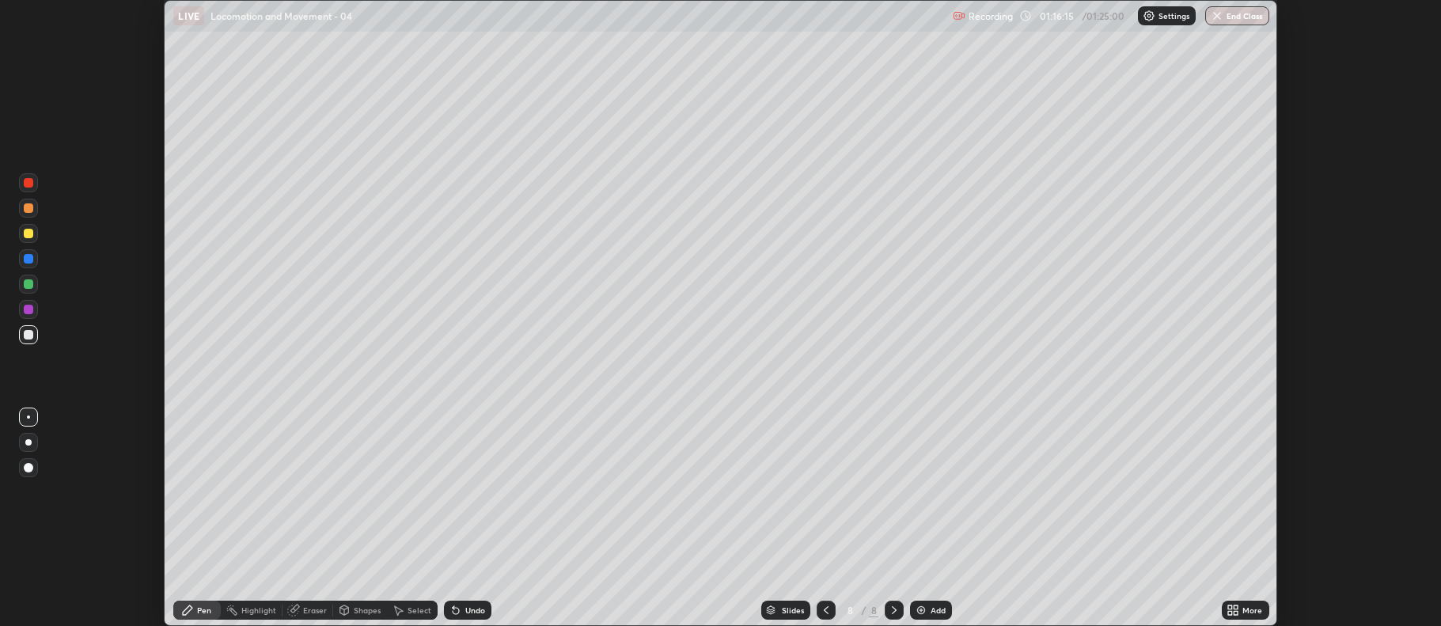
click at [17, 237] on div at bounding box center [28, 233] width 25 height 25
click at [35, 277] on div at bounding box center [28, 284] width 19 height 19
click at [25, 332] on div at bounding box center [28, 334] width 9 height 9
click at [818, 609] on div at bounding box center [826, 610] width 19 height 19
click at [825, 610] on icon at bounding box center [826, 610] width 13 height 13
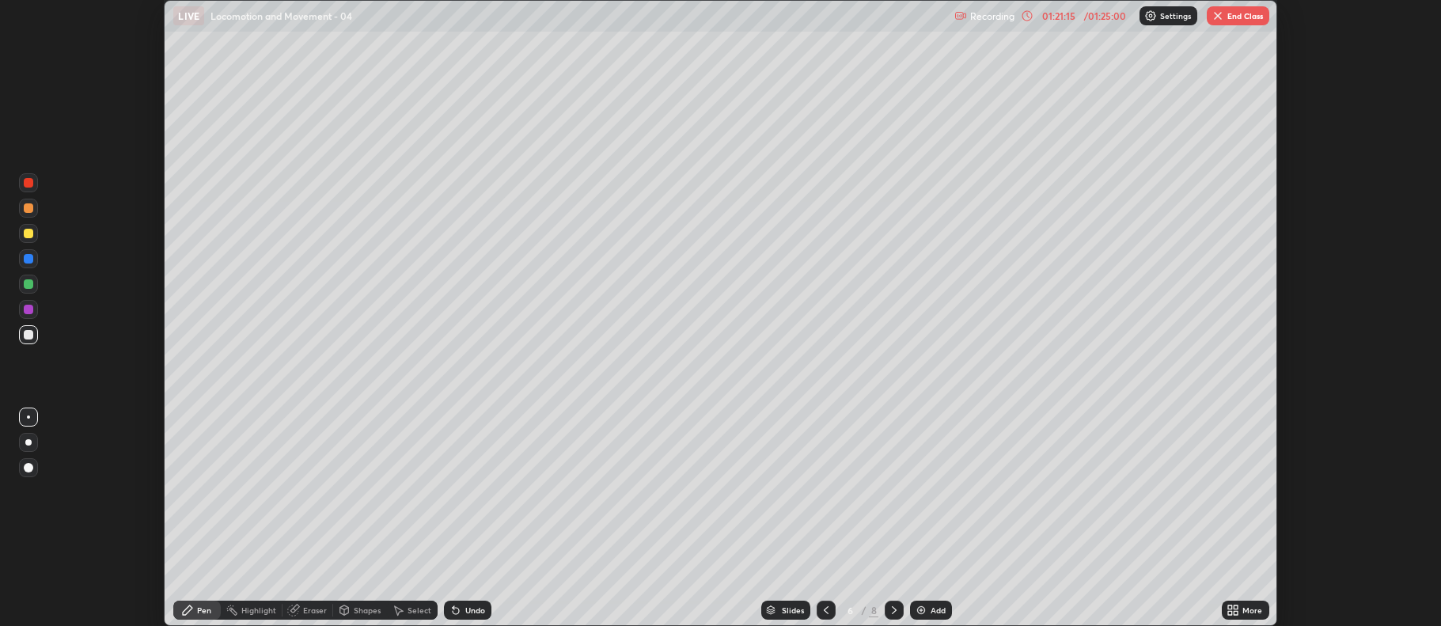
click at [892, 608] on icon at bounding box center [894, 610] width 5 height 8
click at [1250, 16] on button "End Class" at bounding box center [1238, 15] width 63 height 19
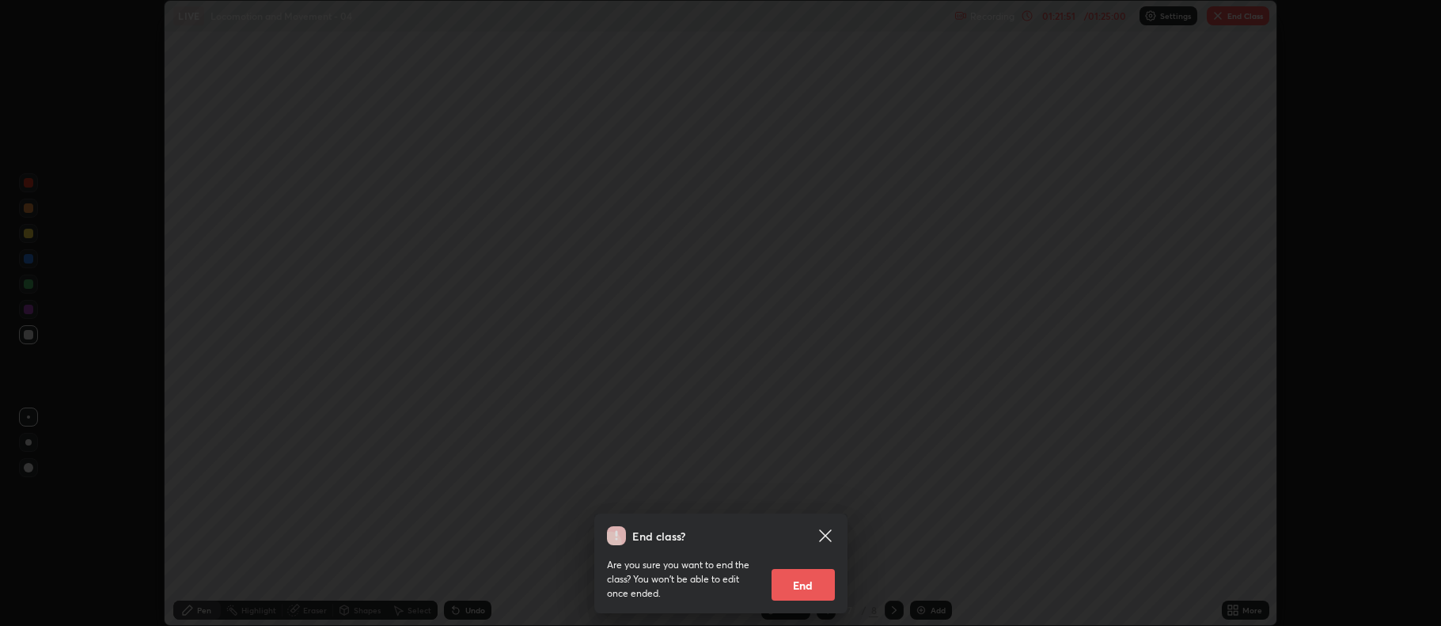
click at [819, 581] on button "End" at bounding box center [803, 585] width 63 height 32
